Goal: Task Accomplishment & Management: Manage account settings

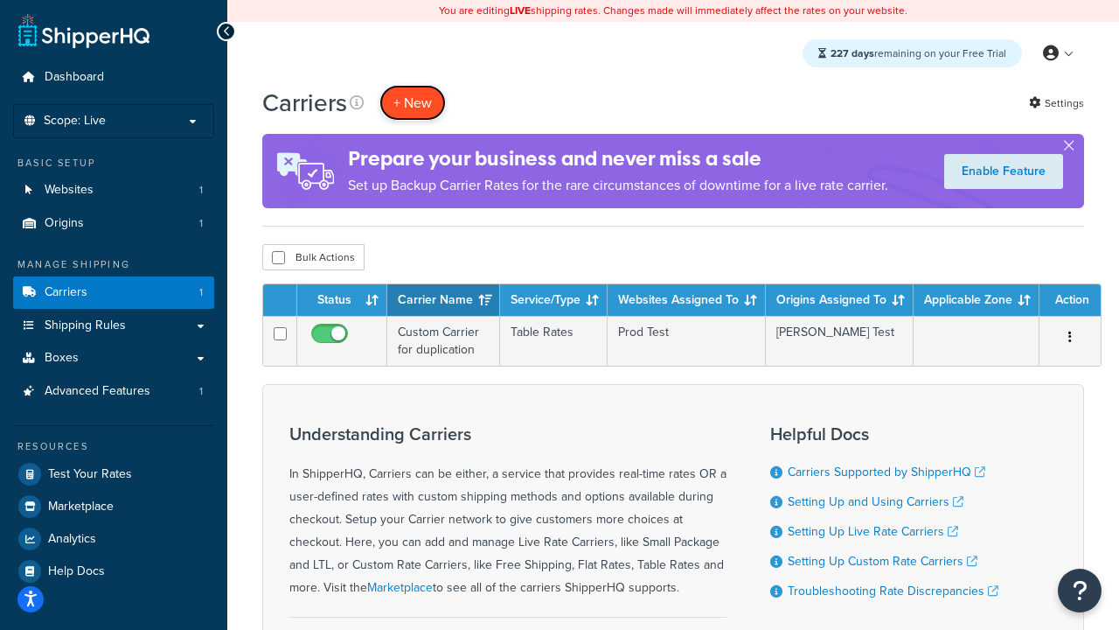
click at [413, 103] on button "+ New" at bounding box center [412, 103] width 66 height 36
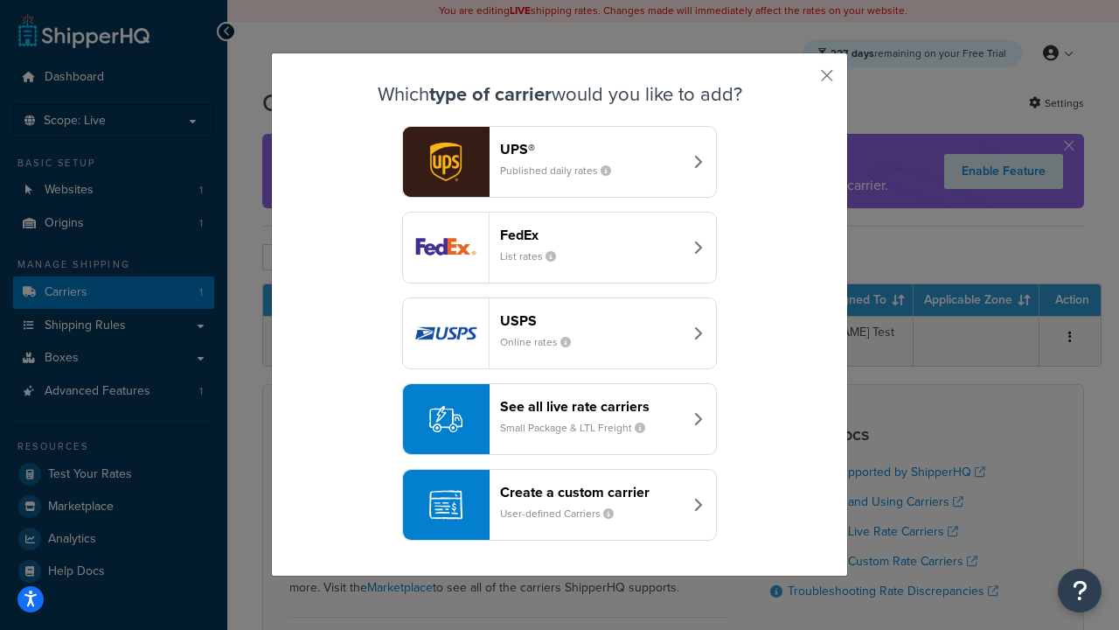
click at [591, 235] on header "FedEx" at bounding box center [591, 234] width 183 height 17
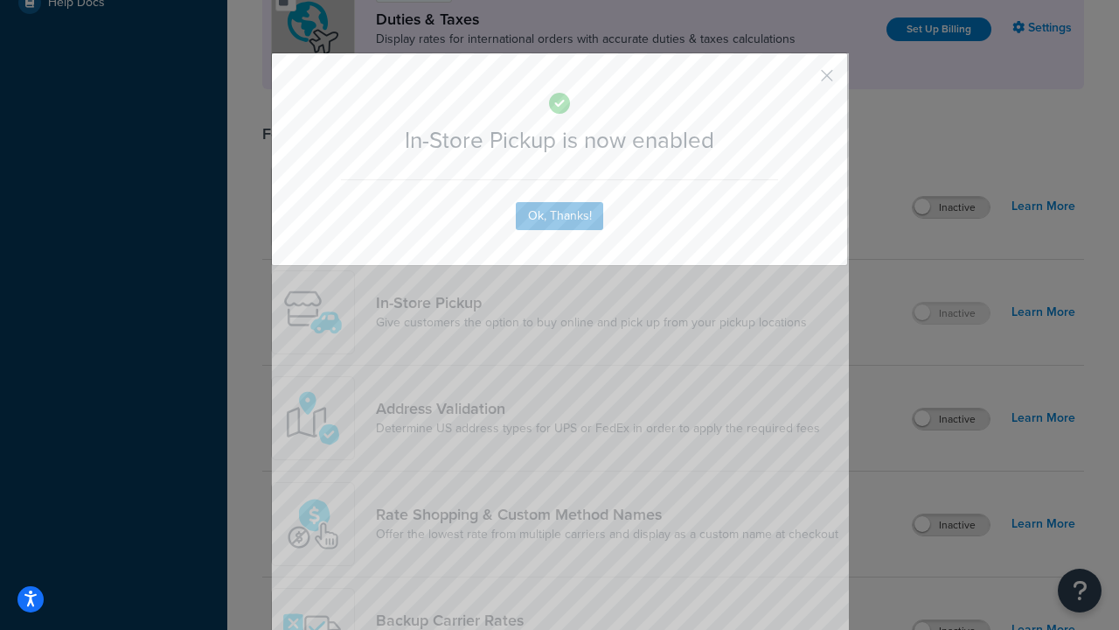
click at [801, 81] on button "button" at bounding box center [801, 82] width 4 height 4
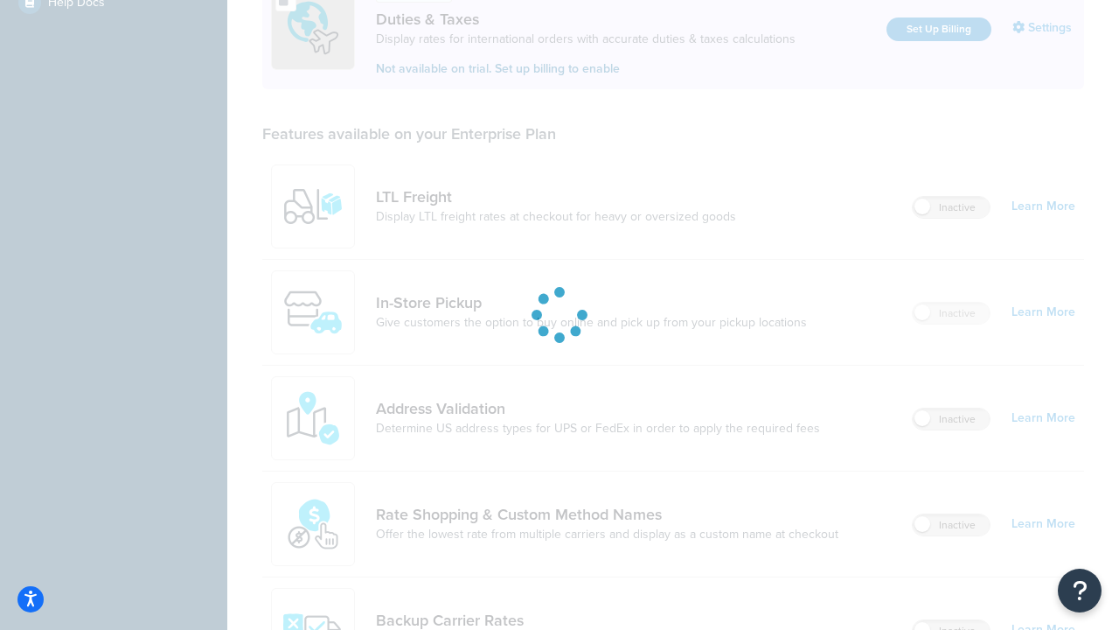
scroll to position [602, 0]
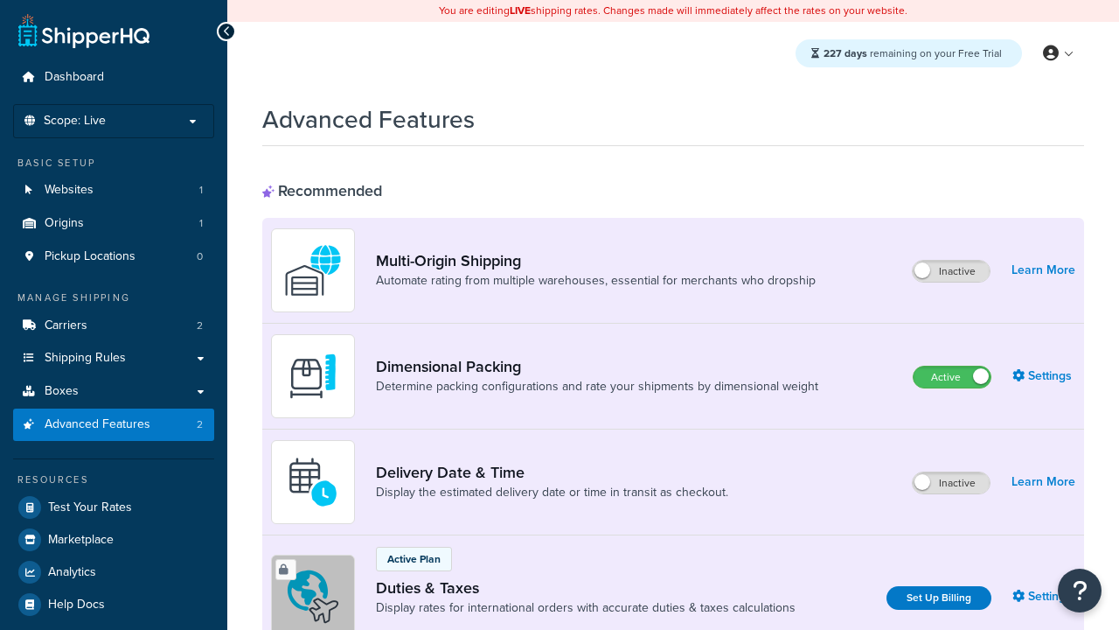
click at [952, 378] on label "Active" at bounding box center [952, 376] width 77 height 21
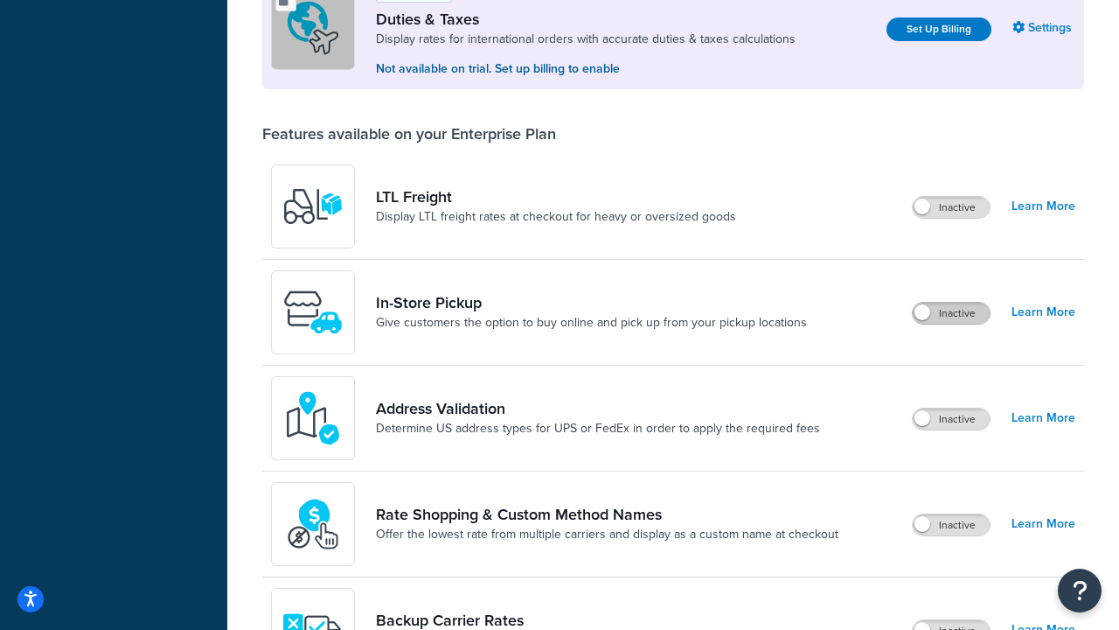
scroll to position [535, 0]
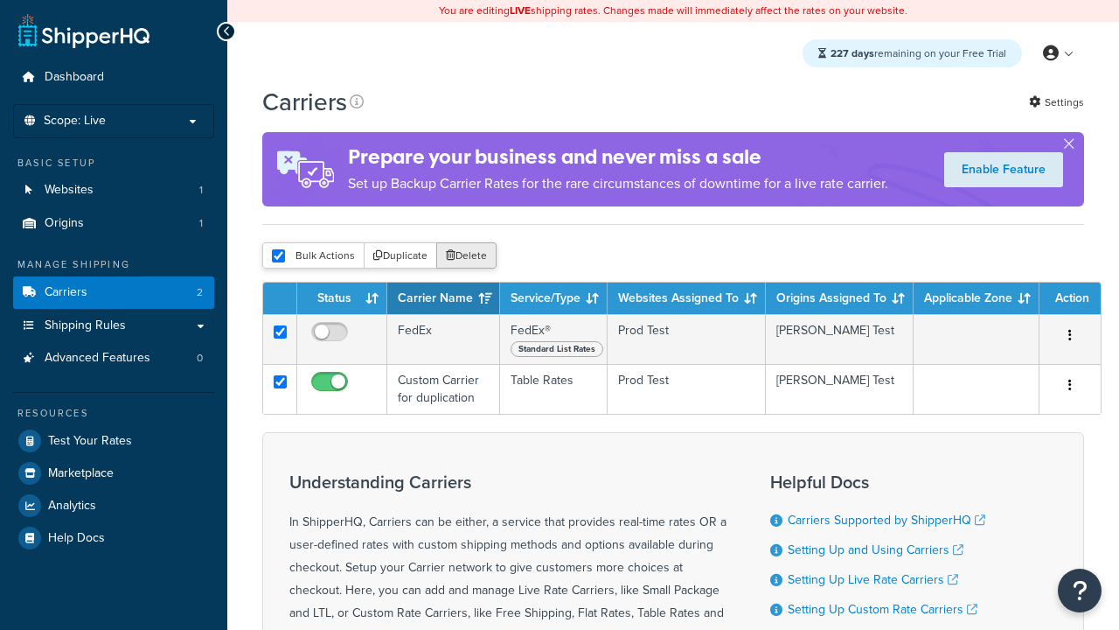
click at [465, 257] on button "Delete" at bounding box center [466, 255] width 60 height 26
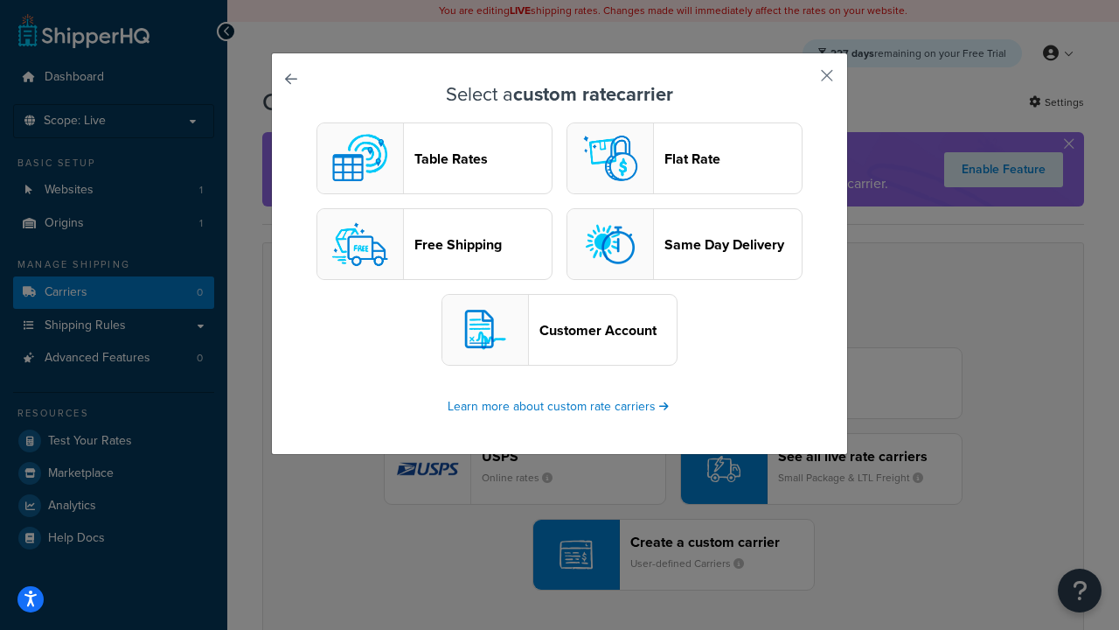
click at [435, 159] on header "Table Rates" at bounding box center [482, 158] width 137 height 17
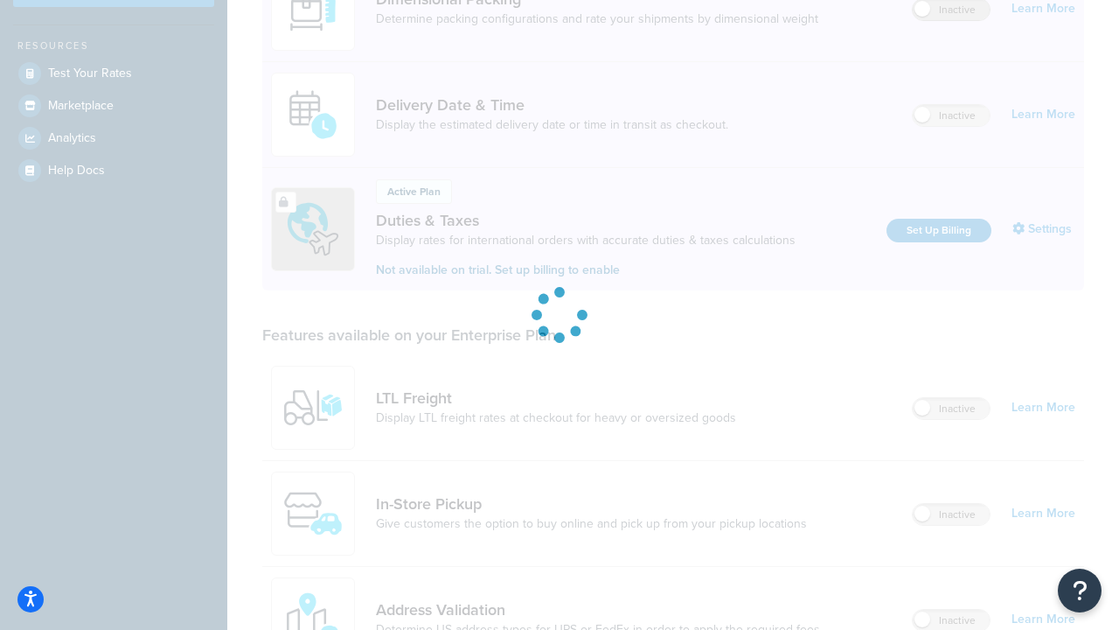
click at [952, 10] on label "Inactive" at bounding box center [951, 9] width 77 height 21
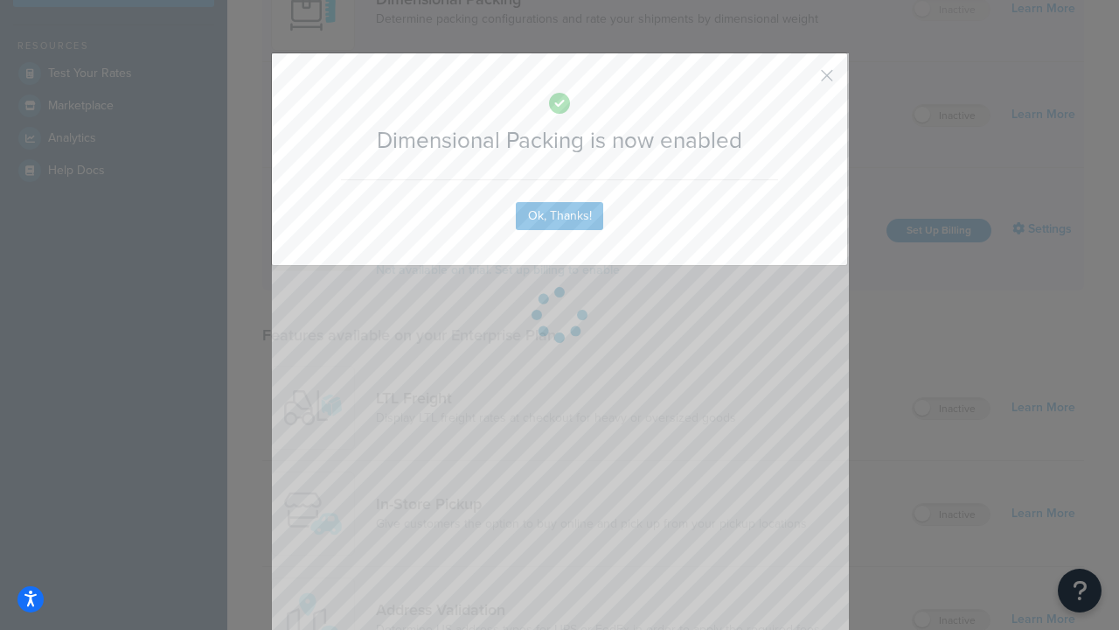
click at [801, 81] on button "button" at bounding box center [801, 82] width 4 height 4
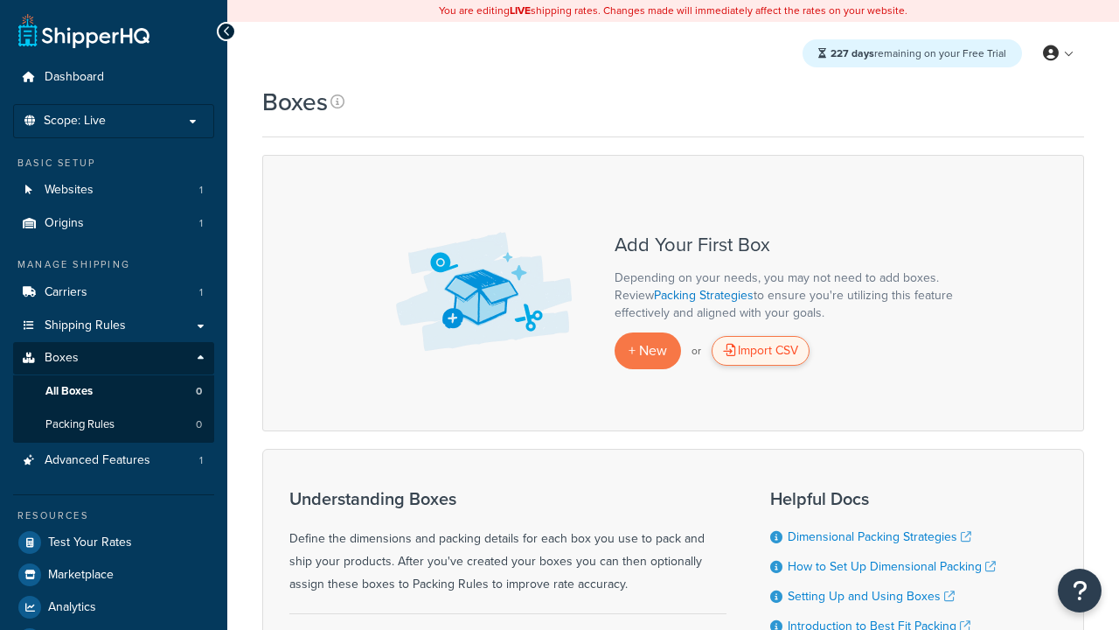
click at [761, 351] on div "Import CSV" at bounding box center [761, 351] width 98 height 30
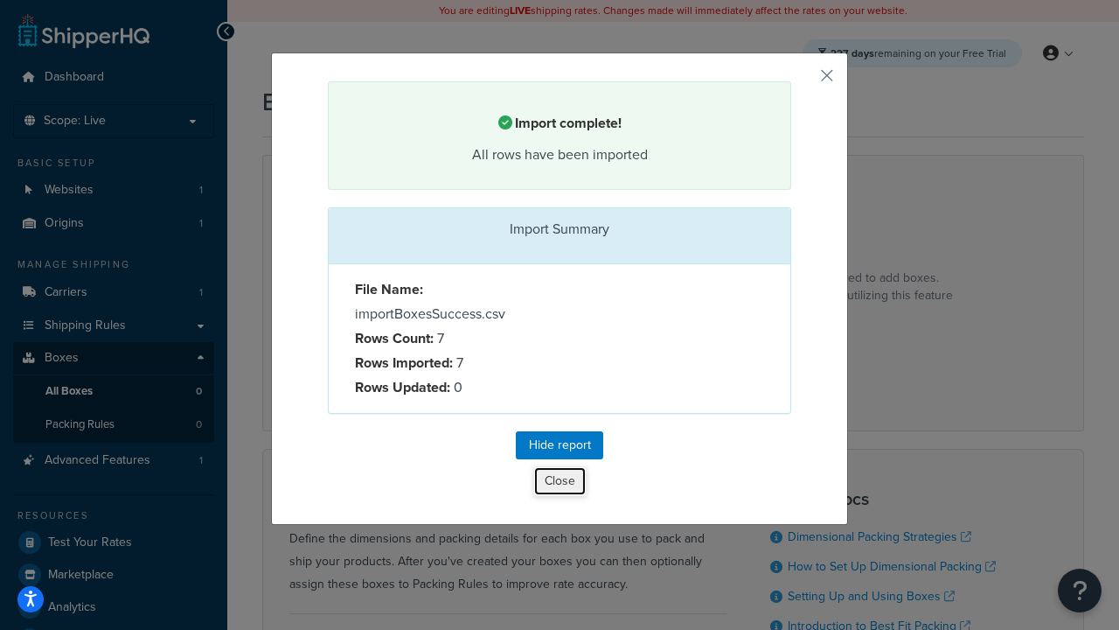
click at [560, 482] on button "Close" at bounding box center [559, 481] width 53 height 30
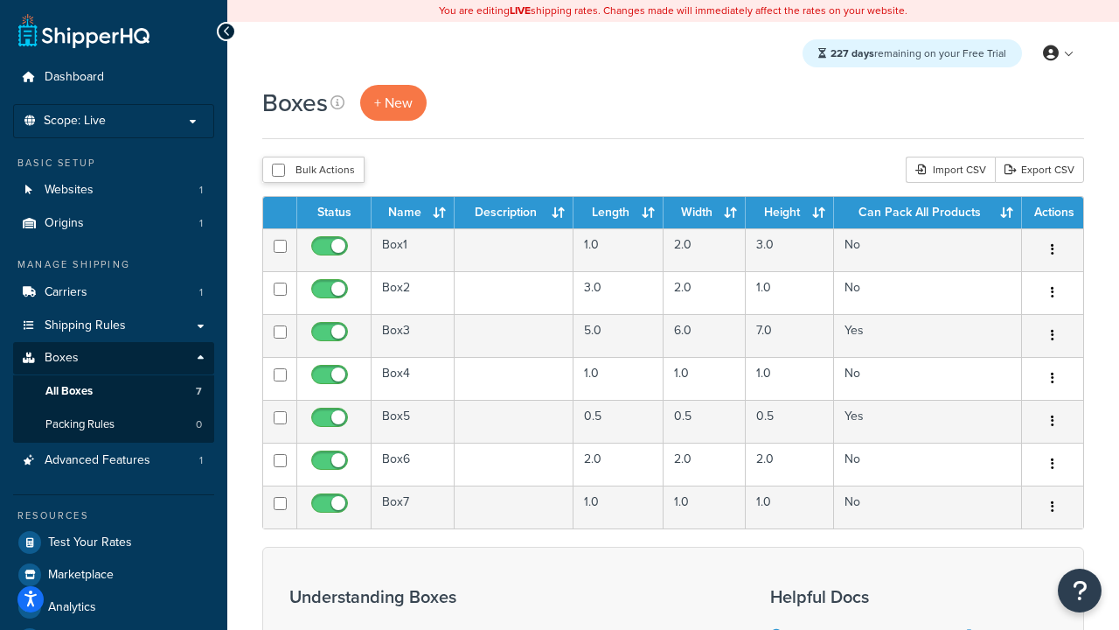
click at [278, 171] on input "checkbox" at bounding box center [278, 169] width 13 height 13
checkbox input "true"
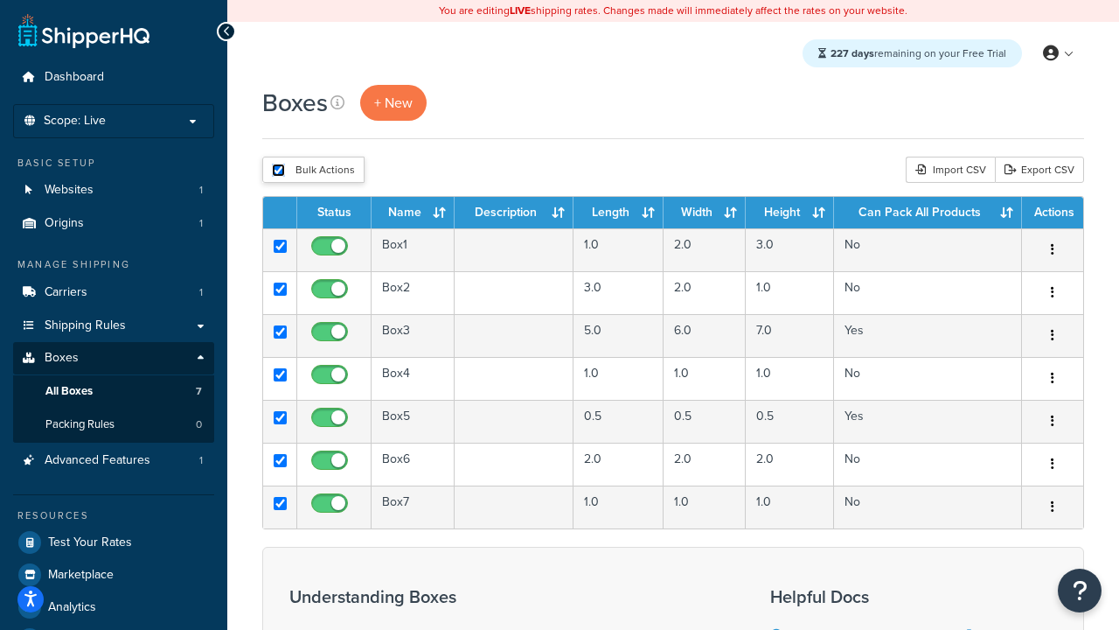
checkbox input "true"
click at [0, 0] on button "Delete" at bounding box center [0, 0] width 0 height 0
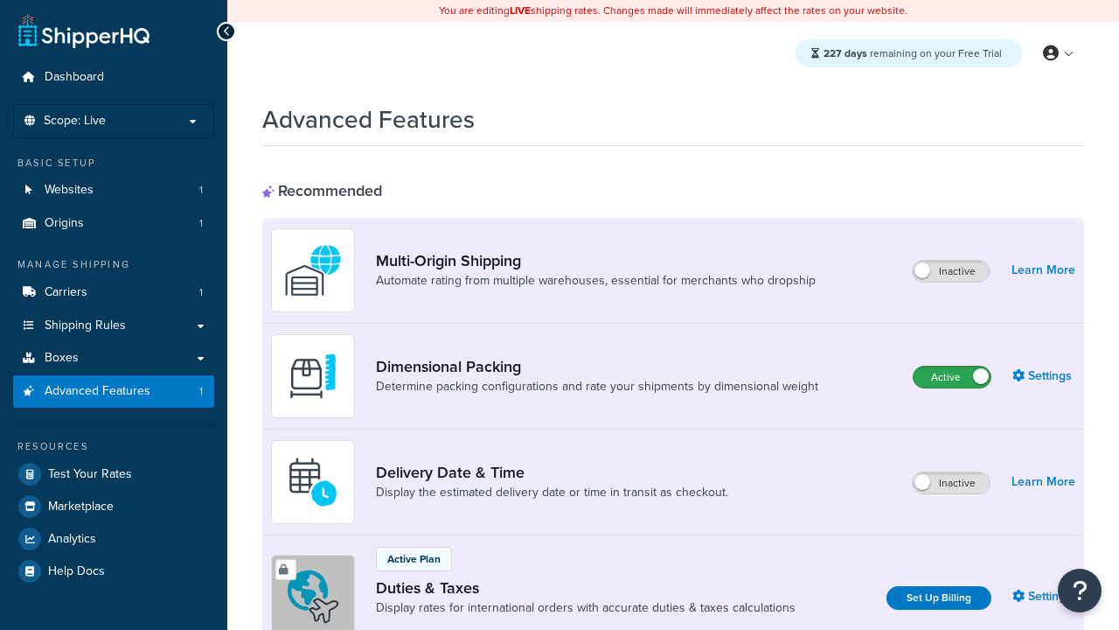
click at [952, 378] on label "Active" at bounding box center [952, 376] width 77 height 21
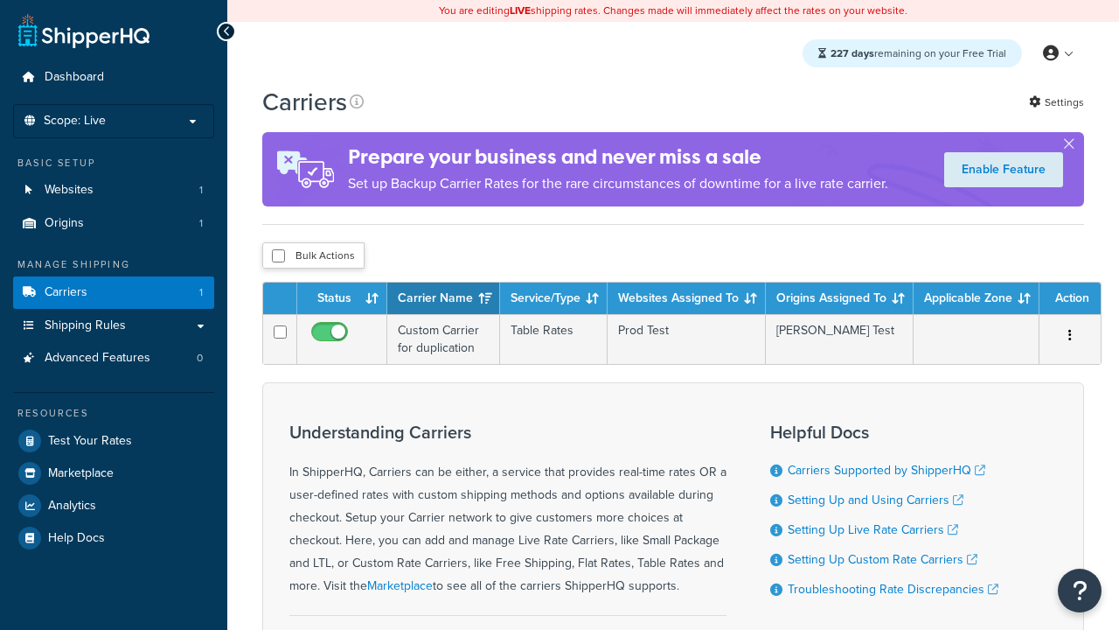
click at [278, 257] on input "checkbox" at bounding box center [278, 255] width 13 height 13
checkbox input "true"
click at [0, 0] on button "Delete" at bounding box center [0, 0] width 0 height 0
